Goal: Find specific page/section: Find specific page/section

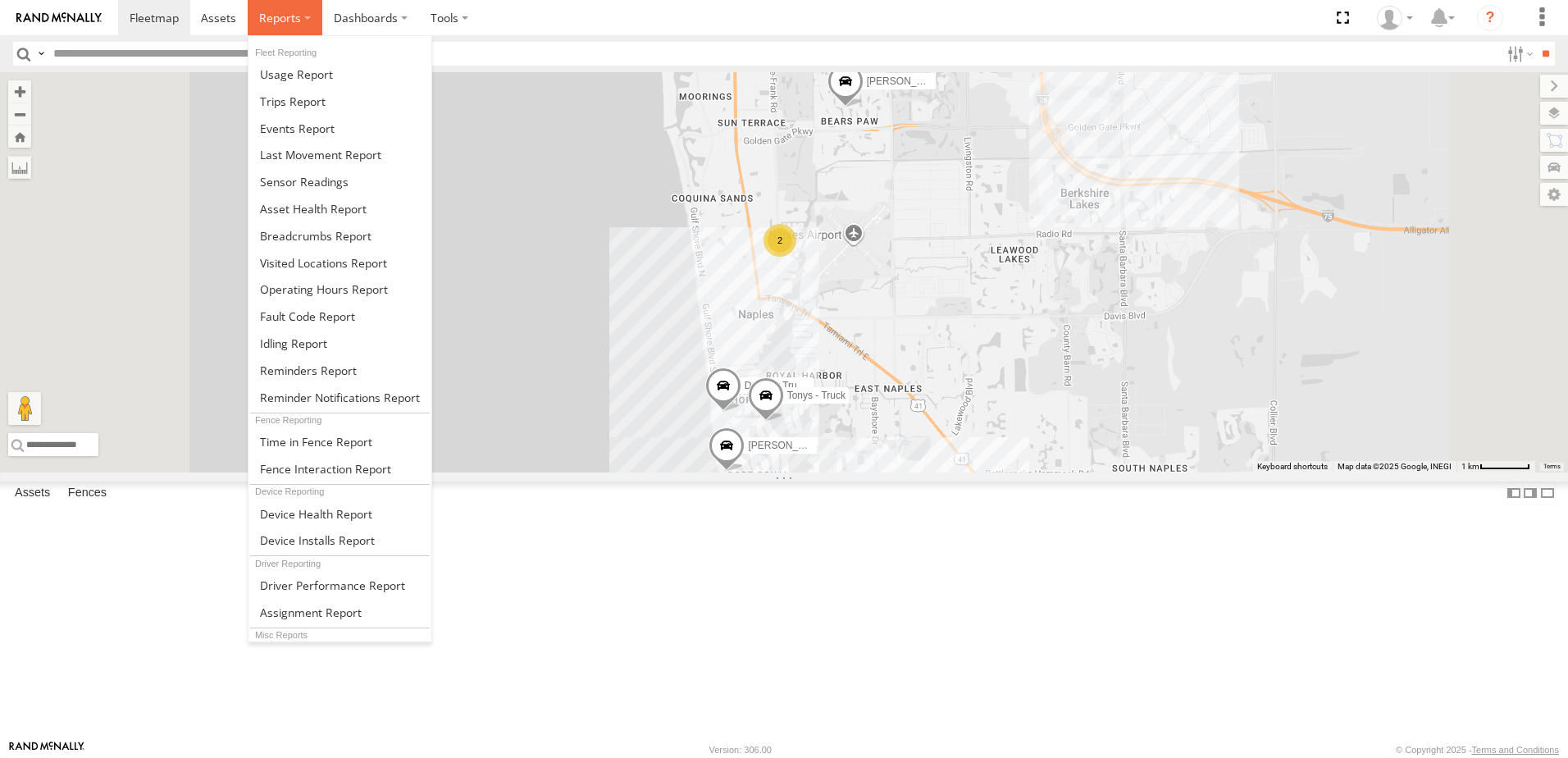
click at [304, 21] on label at bounding box center [285, 17] width 74 height 35
click at [308, 99] on span at bounding box center [293, 101] width 66 height 16
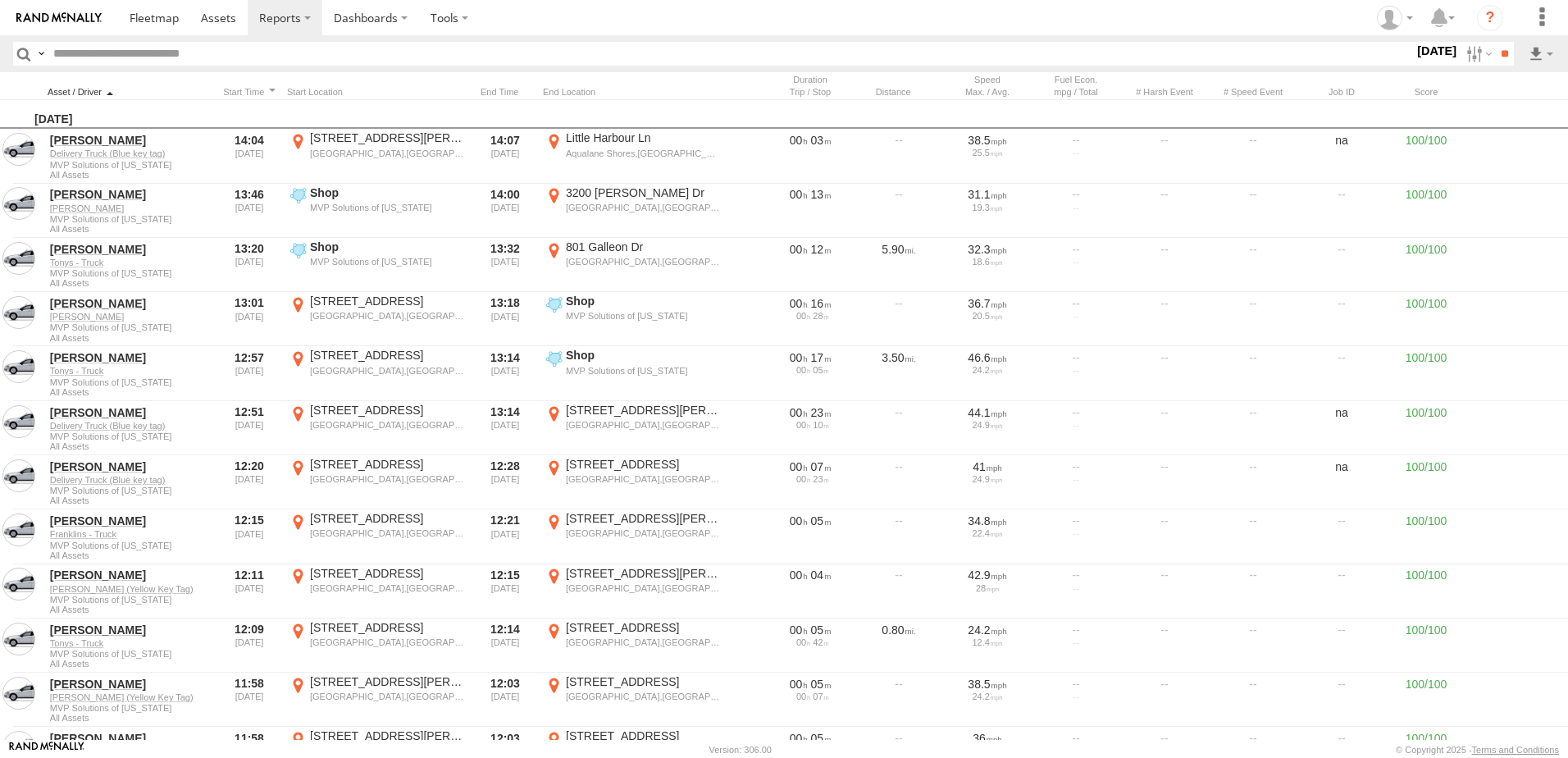
click at [111, 87] on div at bounding box center [129, 92] width 164 height 12
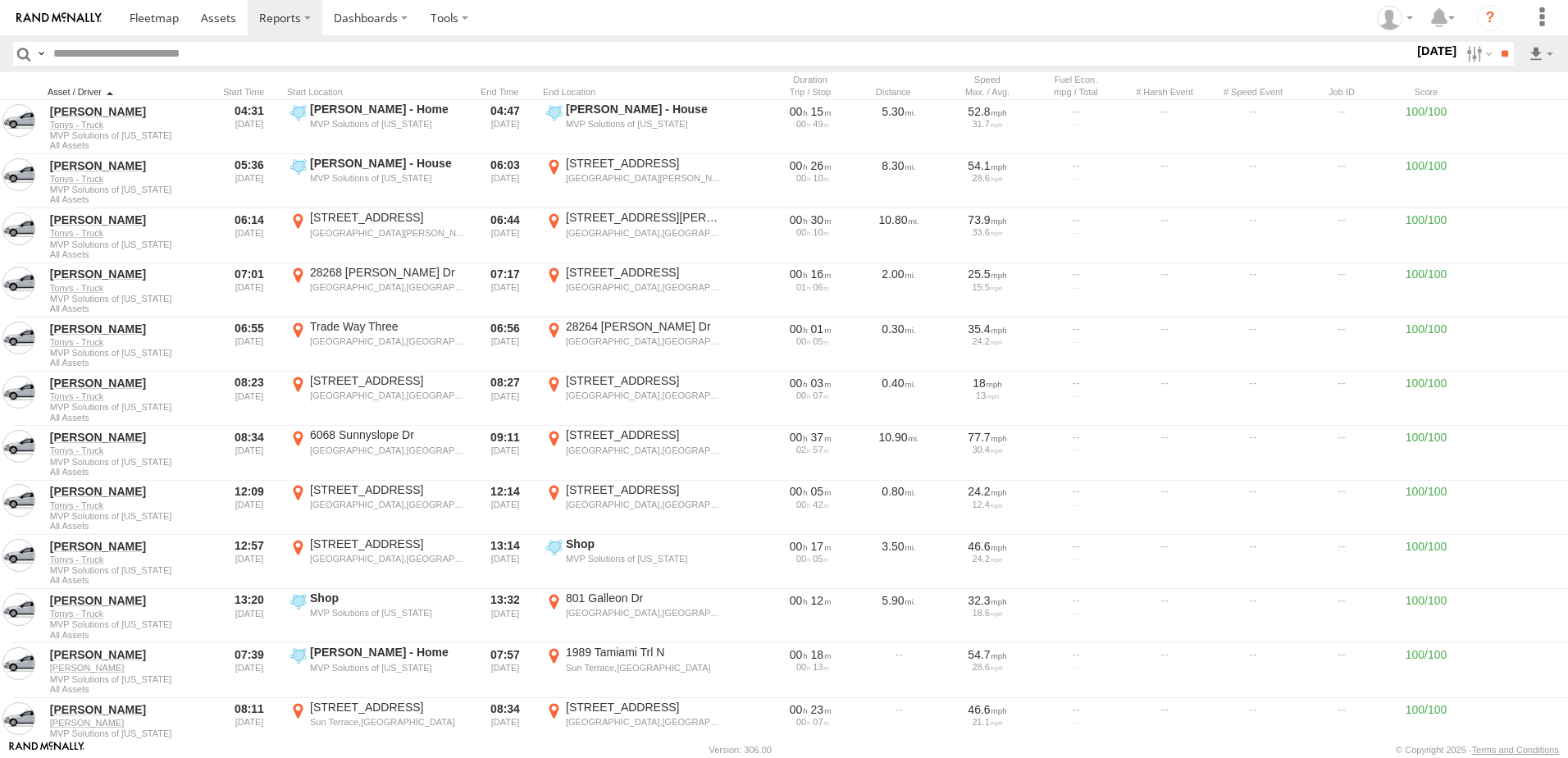
click at [115, 90] on div at bounding box center [129, 92] width 164 height 12
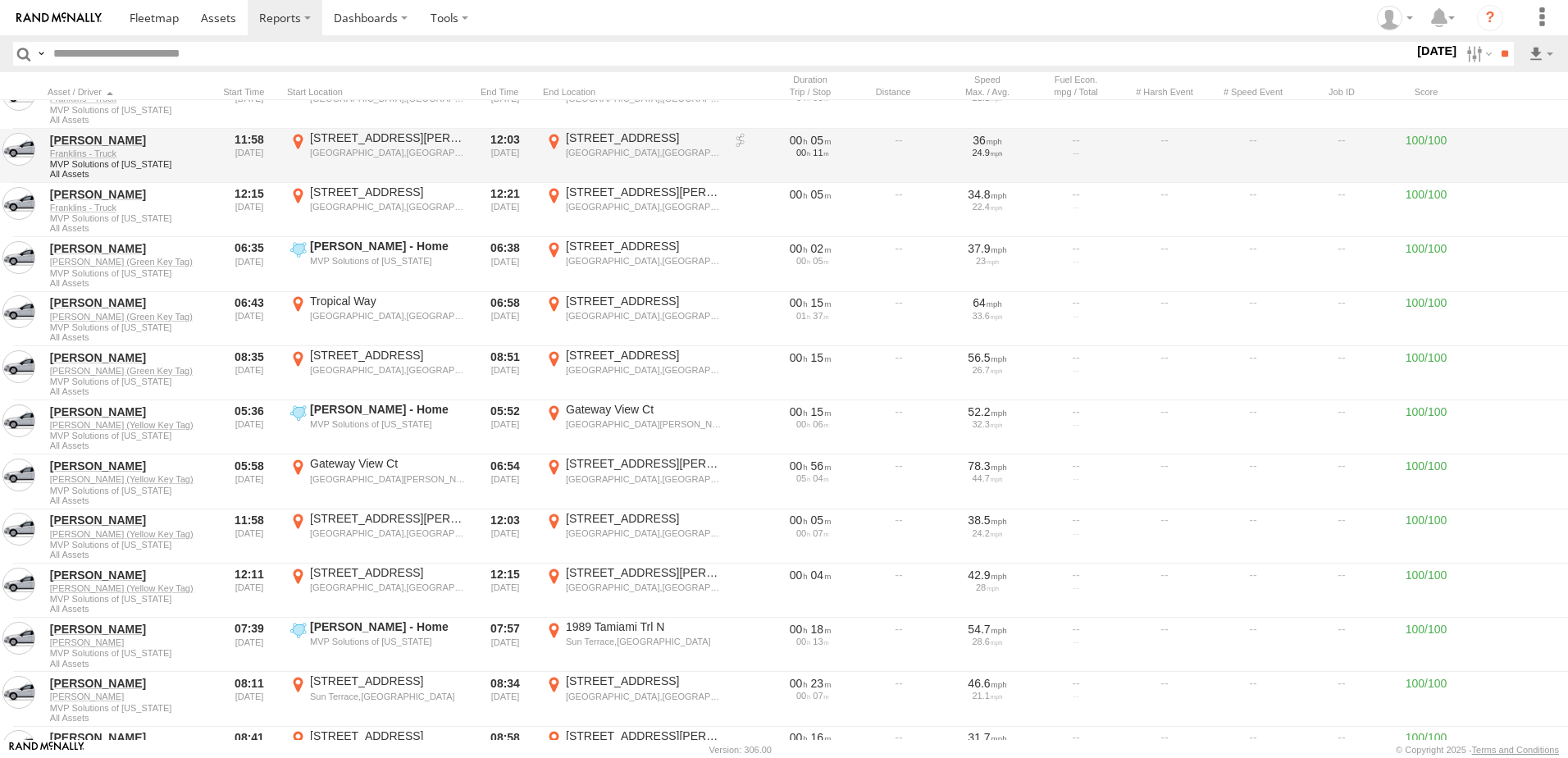
scroll to position [574, 0]
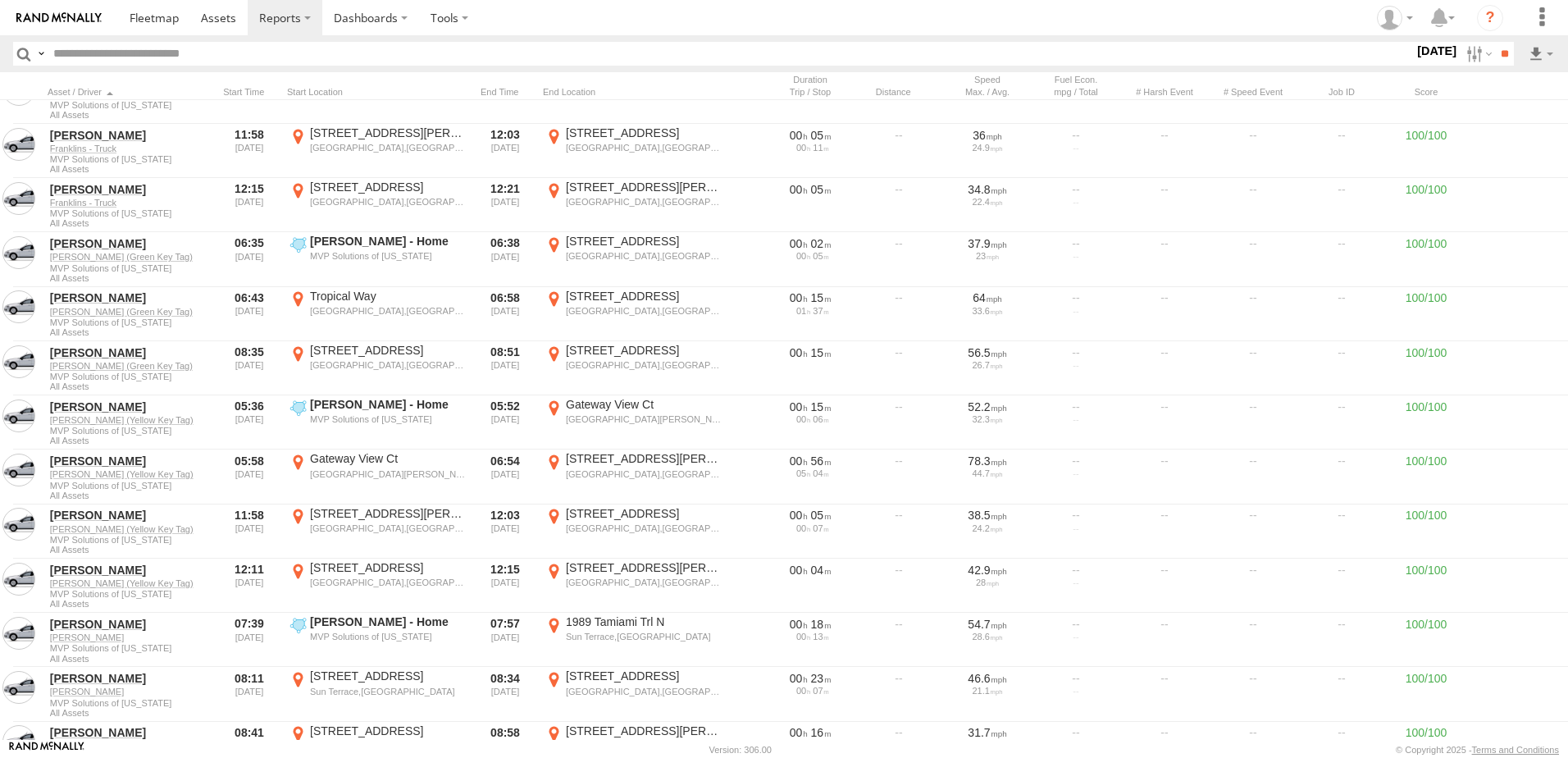
drag, startPoint x: 536, startPoint y: 21, endPoint x: 551, endPoint y: 8, distance: 19.8
click at [551, 8] on section at bounding box center [841, 17] width 1446 height 35
